Goal: Check status

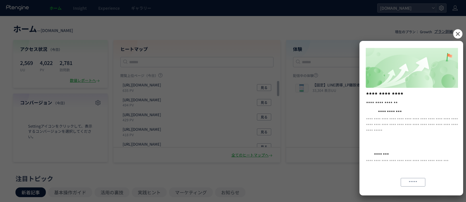
click at [456, 35] on icon at bounding box center [457, 33] width 9 height 9
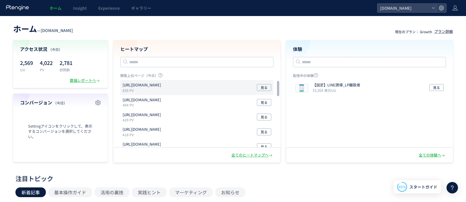
click at [163, 88] on p "635 PV" at bounding box center [143, 90] width 41 height 5
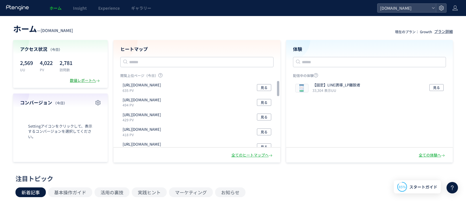
click at [83, 79] on div "数値レポートへ" at bounding box center [85, 80] width 31 height 5
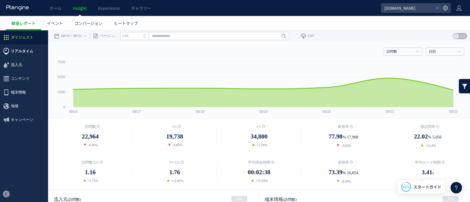
click at [32, 51] on span "リアルタイム" at bounding box center [24, 51] width 48 height 14
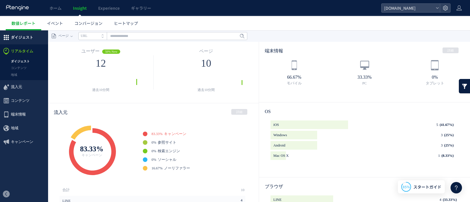
click at [30, 40] on span "ダイジェスト" at bounding box center [22, 38] width 22 height 14
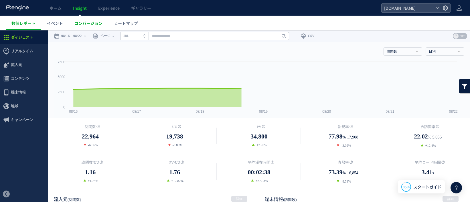
click at [96, 23] on span "コンバージョン" at bounding box center [88, 23] width 28 height 6
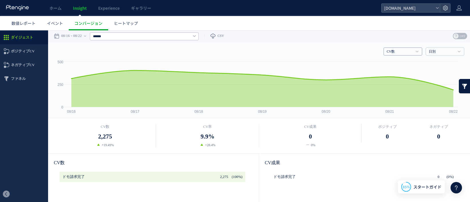
click at [394, 50] on link "CV数" at bounding box center [400, 51] width 26 height 5
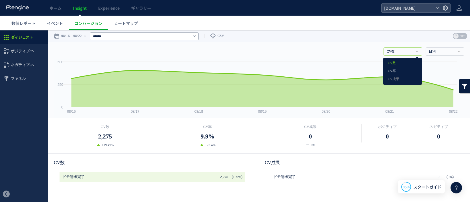
click at [400, 71] on link "CV率" at bounding box center [403, 71] width 30 height 7
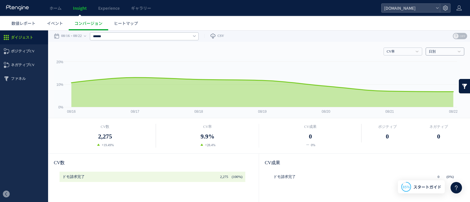
click at [444, 50] on link "日別" at bounding box center [442, 51] width 26 height 5
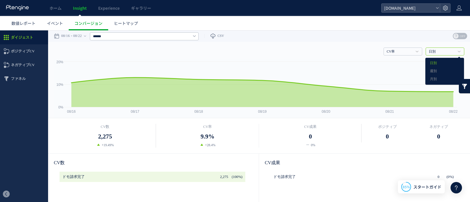
click at [336, 48] on div "CV率 CV数 CV率 CV成果 日別 日別 週別 月別" at bounding box center [259, 50] width 411 height 17
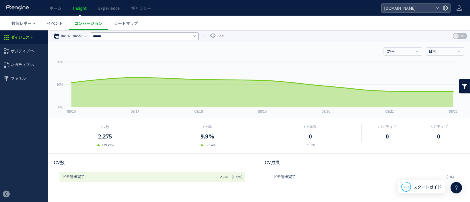
click at [86, 35] on icon at bounding box center [85, 35] width 2 height 11
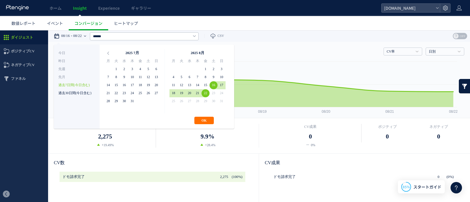
click at [72, 93] on li "過去30日間(今日含む)" at bounding box center [76, 93] width 37 height 8
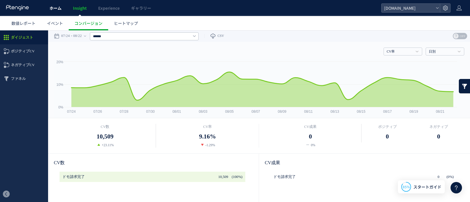
click at [61, 4] on link "ホーム" at bounding box center [55, 8] width 23 height 16
